Goal: Task Accomplishment & Management: Use online tool/utility

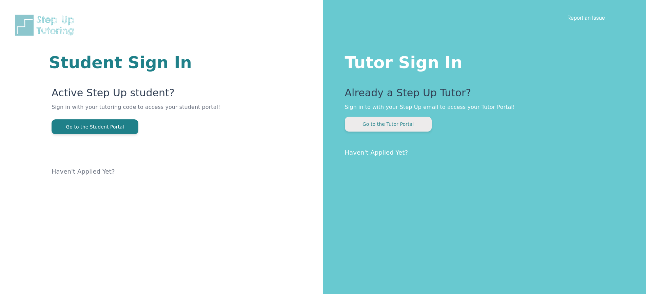
click at [376, 121] on button "Go to the Tutor Portal" at bounding box center [388, 124] width 87 height 15
click at [378, 124] on button "Go to the Tutor Portal" at bounding box center [388, 124] width 87 height 15
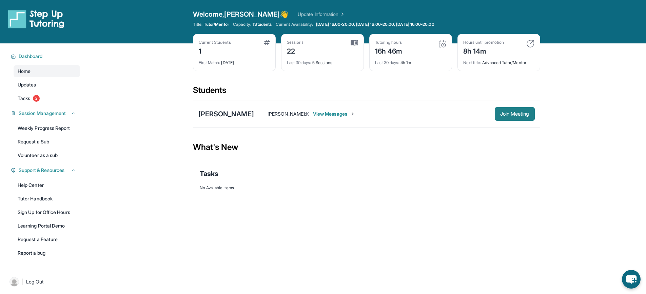
click at [500, 112] on span "Join Meeting" at bounding box center [514, 114] width 29 height 4
